Goal: Task Accomplishment & Management: Use online tool/utility

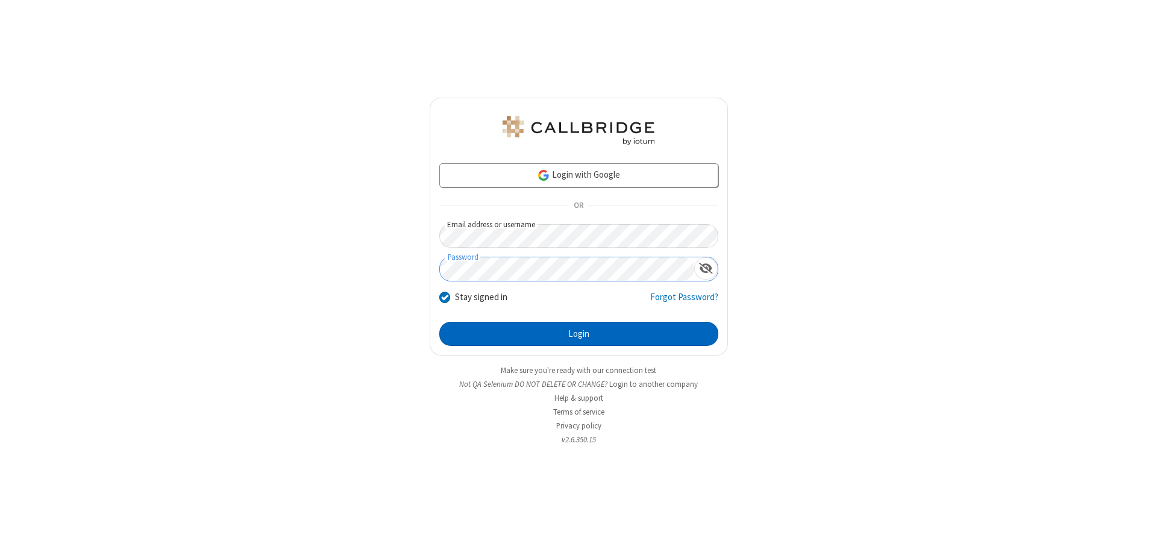
click at [579, 334] on button "Login" at bounding box center [578, 334] width 279 height 24
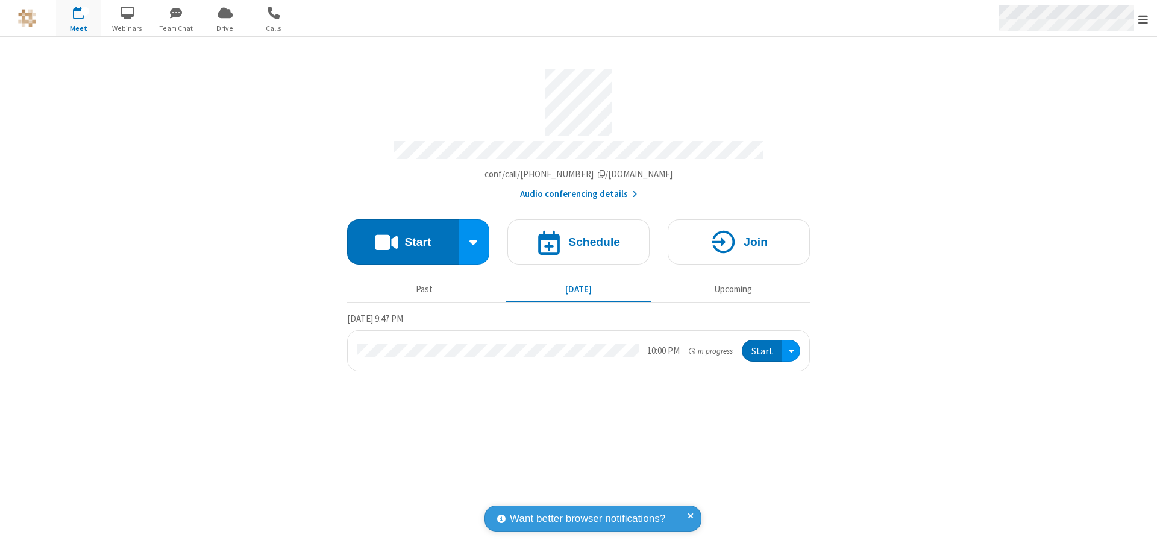
click at [1143, 19] on span "Open menu" at bounding box center [1143, 19] width 10 height 12
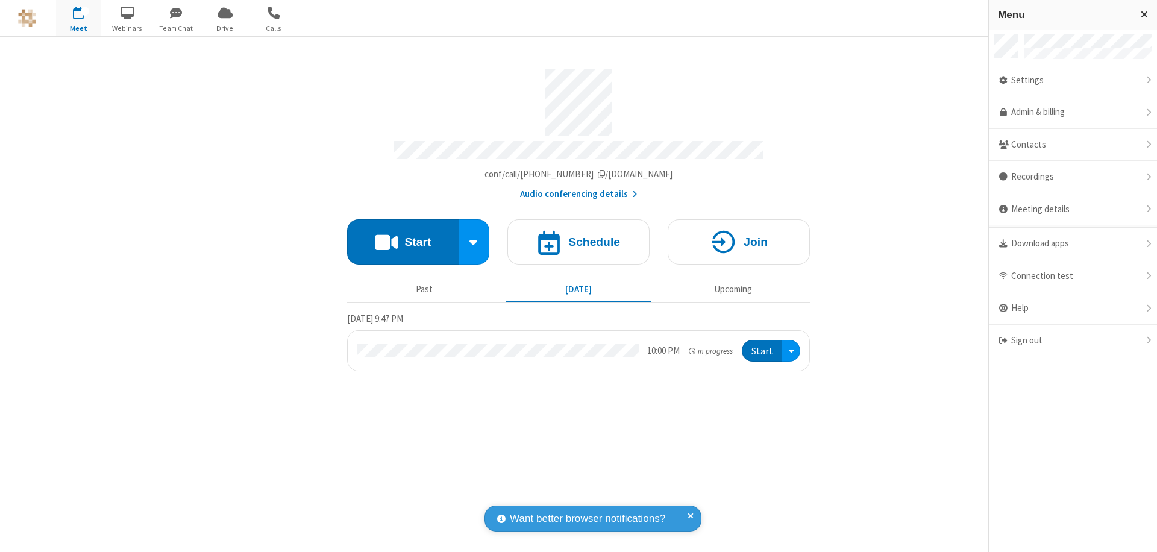
click at [225, 28] on span "Drive" at bounding box center [224, 28] width 45 height 11
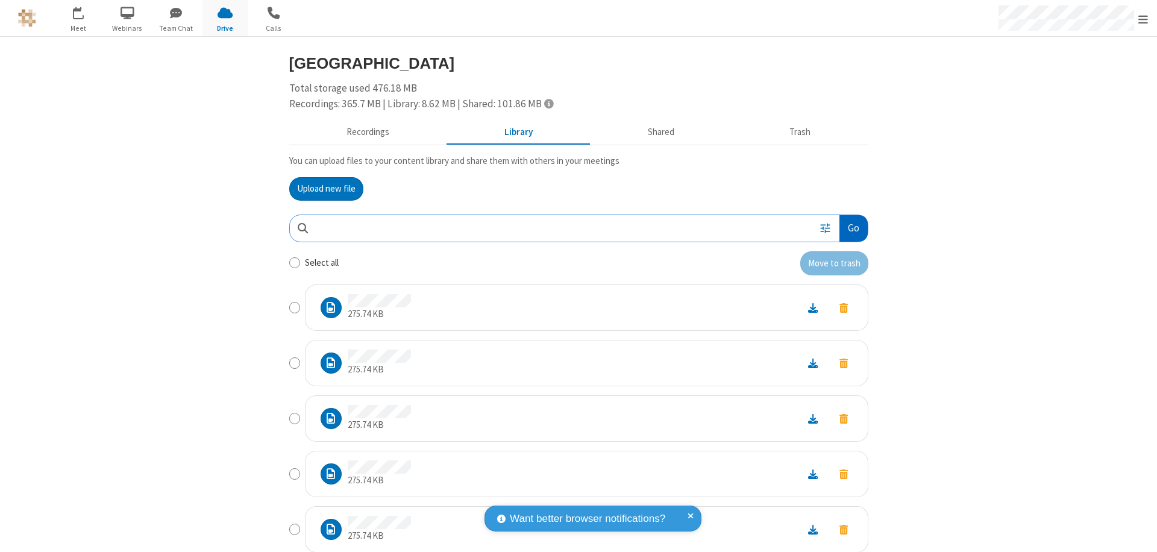
click at [849, 228] on button "Go" at bounding box center [853, 228] width 28 height 27
click at [321, 189] on button "Upload new file" at bounding box center [326, 189] width 74 height 24
